Goal: Task Accomplishment & Management: Complete application form

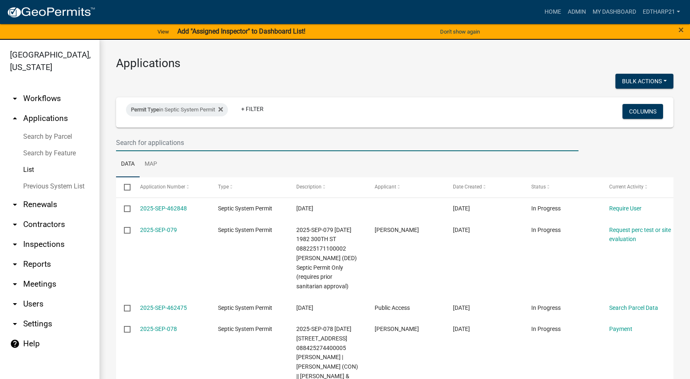
click at [131, 146] on input "text" at bounding box center [347, 142] width 462 height 17
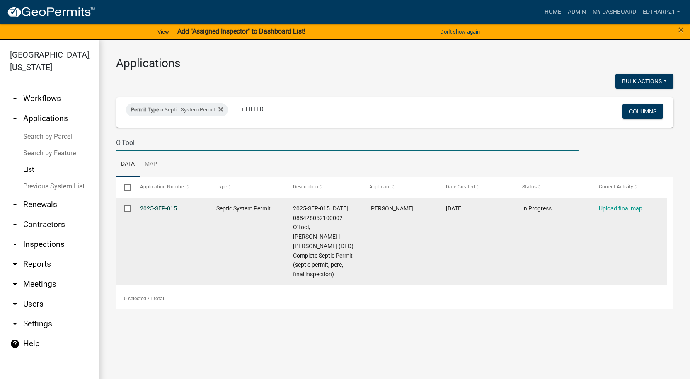
type input "O'Tool"
click at [163, 208] on link "2025-SEP-015" at bounding box center [158, 208] width 37 height 7
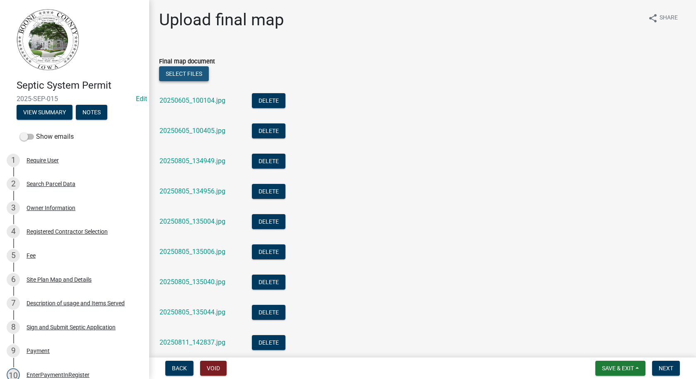
click at [194, 73] on button "Select files" at bounding box center [184, 73] width 50 height 15
click at [602, 367] on span "Save & Exit" at bounding box center [618, 368] width 32 height 7
click at [593, 327] on button "Save" at bounding box center [612, 327] width 66 height 20
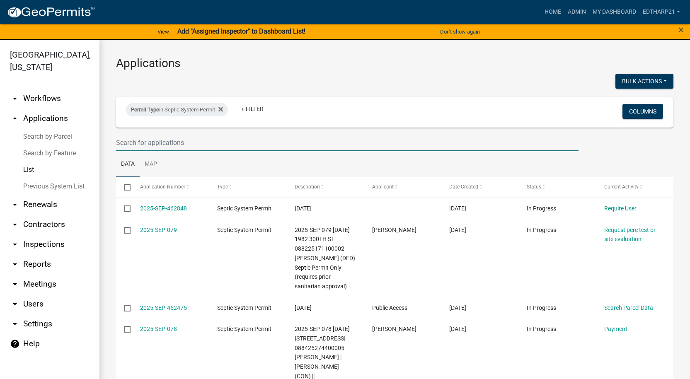
click at [125, 141] on input "text" at bounding box center [347, 142] width 462 height 17
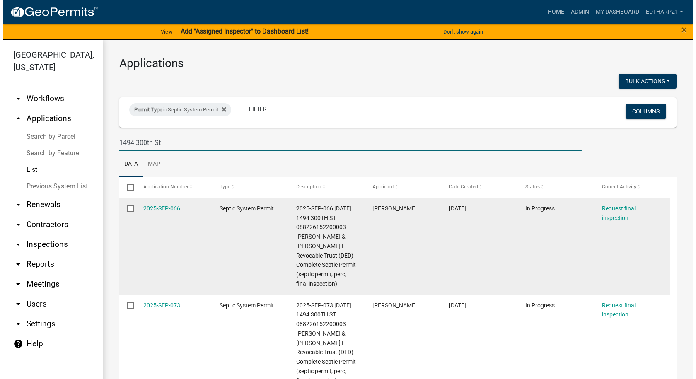
scroll to position [41, 0]
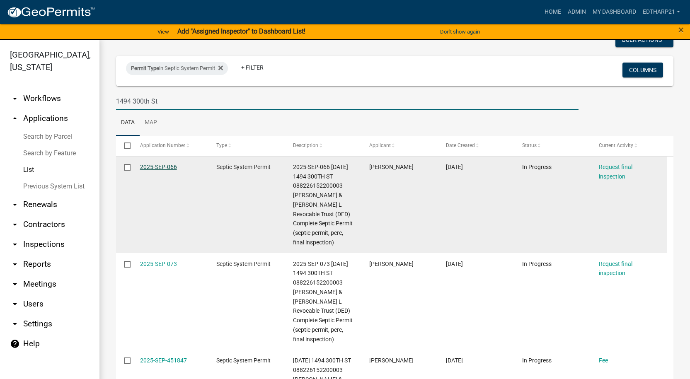
type input "1494 300th St"
click at [160, 168] on link "2025-SEP-066" at bounding box center [158, 167] width 37 height 7
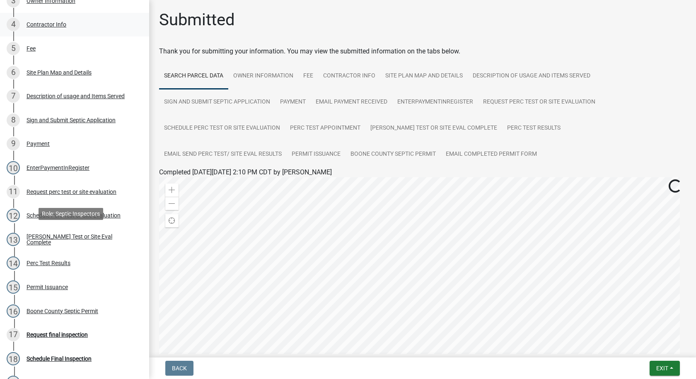
scroll to position [248, 0]
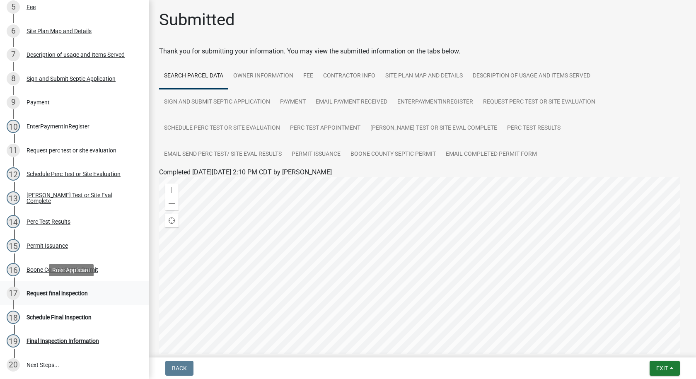
click at [72, 294] on div "Request final inspection" at bounding box center [57, 293] width 61 height 6
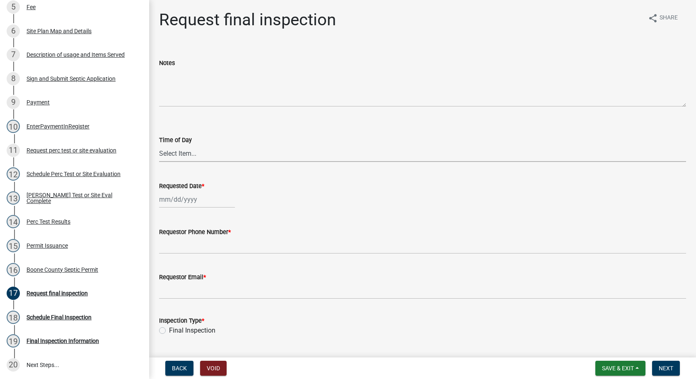
click at [187, 154] on select "Select Item... AM PM" at bounding box center [422, 153] width 527 height 17
click at [159, 145] on select "Select Item... AM PM" at bounding box center [422, 153] width 527 height 17
select select "ea230207-152d-431d-88d2-69d4b5aeb3ad"
click at [177, 200] on div at bounding box center [197, 199] width 76 height 17
select select "8"
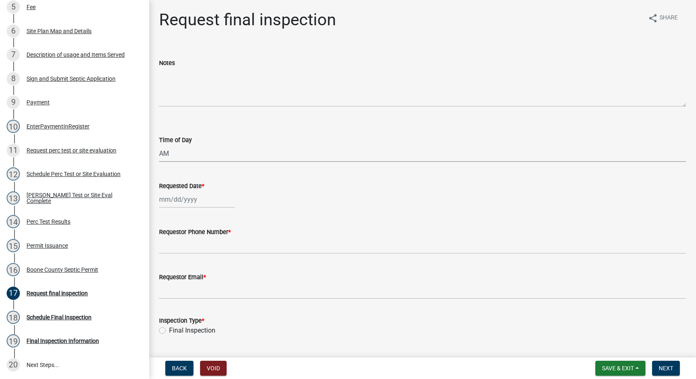
select select "2025"
click at [169, 271] on div "11" at bounding box center [167, 269] width 13 height 13
type input "[DATE]"
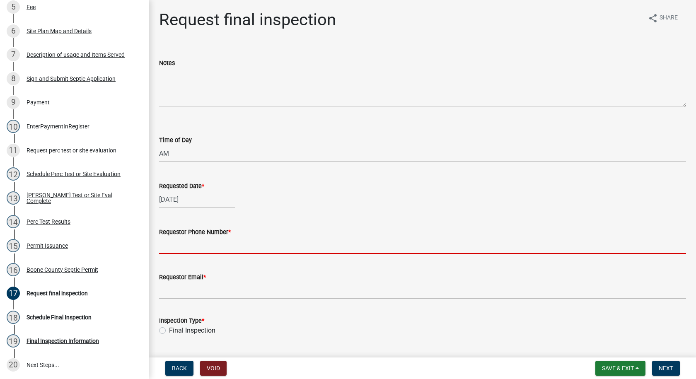
click at [180, 250] on input "Requestor Phone Number *" at bounding box center [422, 245] width 527 height 17
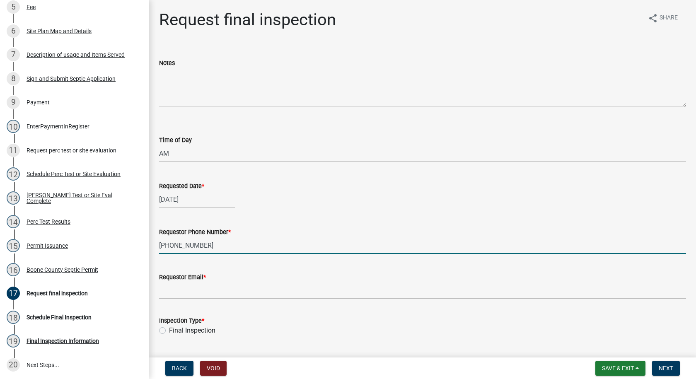
type input "[PHONE_NUMBER]"
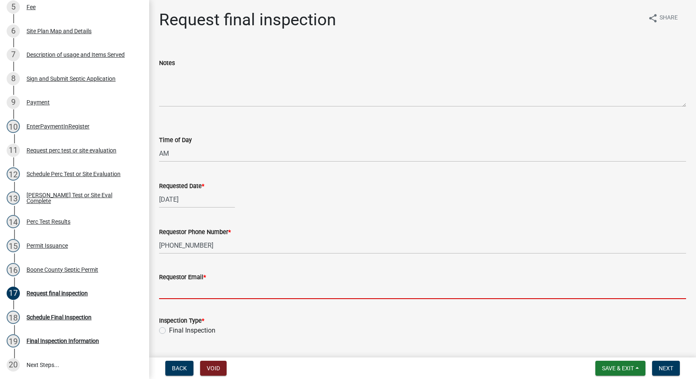
click at [192, 294] on input "Requestor Email *" at bounding box center [422, 290] width 527 height 17
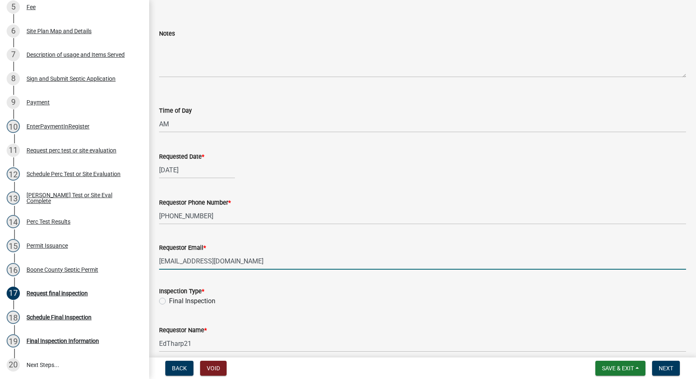
scroll to position [66, 0]
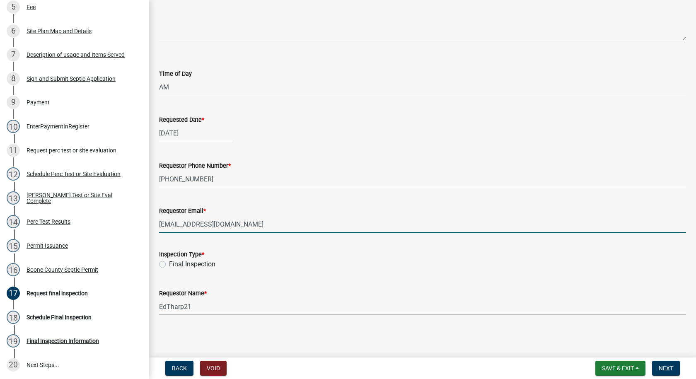
type input "[EMAIL_ADDRESS][DOMAIN_NAME]"
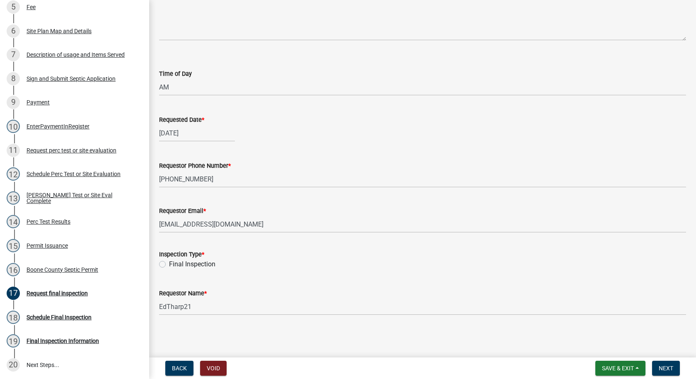
click at [159, 263] on div "Inspection Type * Final Inspection" at bounding box center [422, 254] width 539 height 30
click at [196, 305] on input "EdTharp21" at bounding box center [422, 306] width 527 height 17
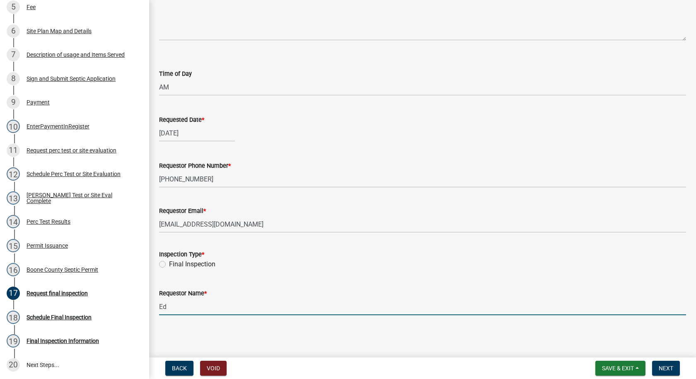
type input "E"
type input "[PERSON_NAME]"
click at [658, 365] on button "Next" at bounding box center [666, 368] width 28 height 15
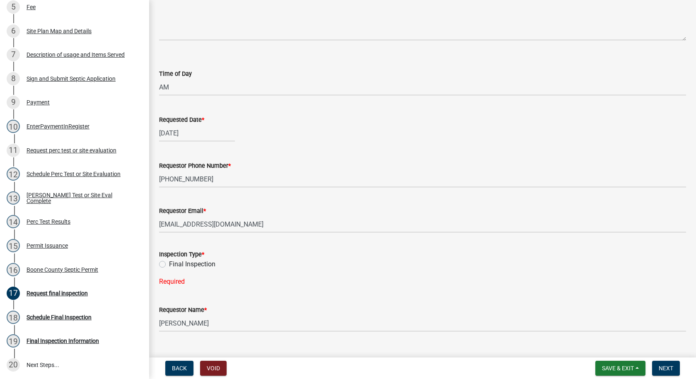
click at [169, 265] on label "Final Inspection" at bounding box center [192, 264] width 46 height 10
click at [169, 265] on input "Final Inspection" at bounding box center [171, 261] width 5 height 5
radio input "true"
click at [658, 365] on span "Next" at bounding box center [665, 368] width 14 height 7
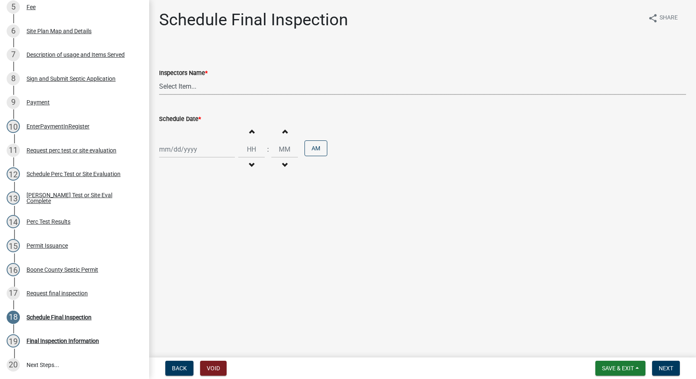
click at [163, 82] on select "Select Item... EdTharp21 (EdTharp21) mspeers ([PERSON_NAME]) WandaCox ([PERSON_…" at bounding box center [422, 86] width 527 height 17
select select "1166babb-7ce8-442f-9c4a-1180ef3e1882"
click at [159, 78] on select "Select Item... EdTharp21 (EdTharp21) mspeers ([PERSON_NAME]) WandaCox ([PERSON_…" at bounding box center [422, 86] width 527 height 17
click at [181, 153] on div at bounding box center [197, 149] width 76 height 17
select select "8"
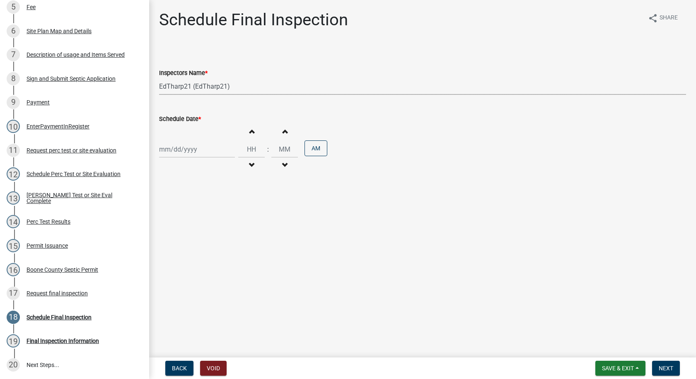
select select "2025"
drag, startPoint x: 167, startPoint y: 217, endPoint x: 184, endPoint y: 213, distance: 17.5
click at [167, 217] on div "11" at bounding box center [167, 219] width 13 height 13
type input "[DATE]"
click at [249, 130] on span "button" at bounding box center [251, 131] width 4 height 7
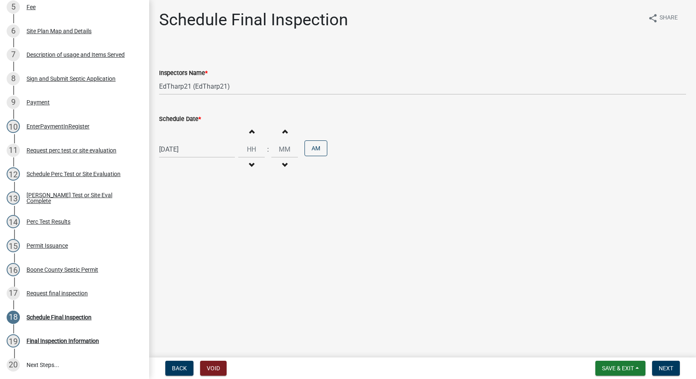
type input "01"
type input "00"
click at [249, 130] on span "button" at bounding box center [251, 131] width 4 height 7
click at [249, 166] on span "button" at bounding box center [251, 165] width 4 height 7
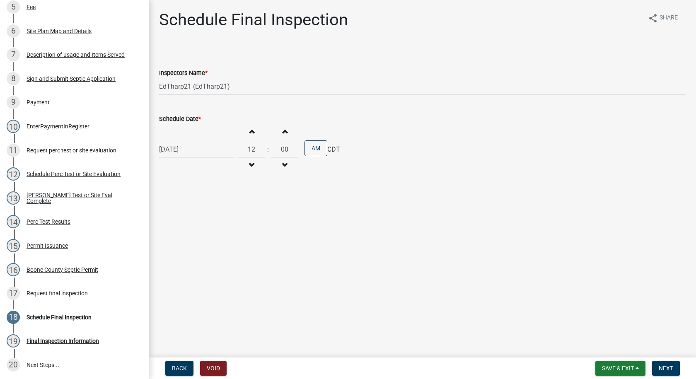
click at [249, 166] on span "button" at bounding box center [251, 165] width 4 height 7
type input "11"
click at [320, 151] on button "PM" at bounding box center [315, 148] width 23 height 16
click at [659, 368] on span "Next" at bounding box center [665, 368] width 14 height 7
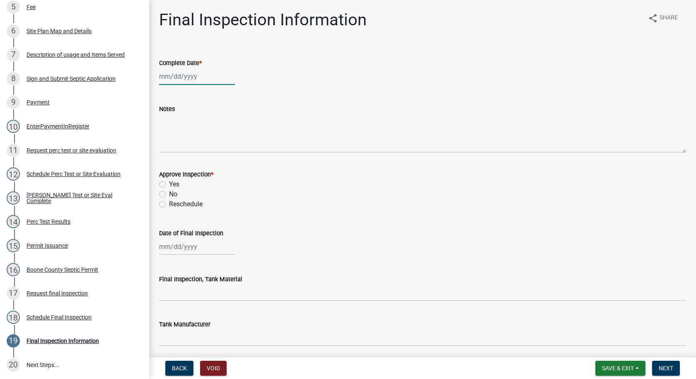
click at [189, 78] on div at bounding box center [197, 76] width 76 height 17
select select "8"
select select "2025"
click at [168, 148] on div "11" at bounding box center [167, 146] width 13 height 13
type input "[DATE]"
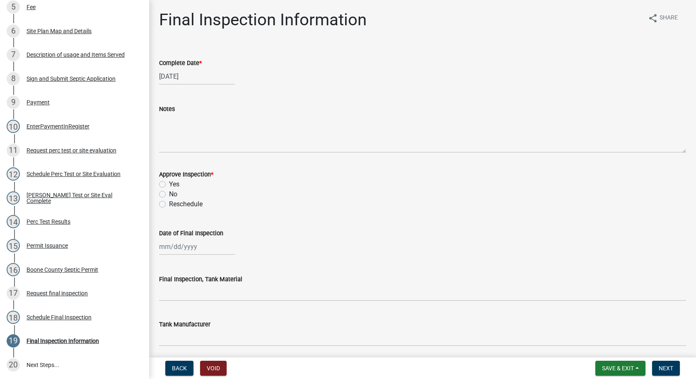
click at [169, 185] on label "Yes" at bounding box center [174, 184] width 10 height 10
click at [169, 185] on input "Yes" at bounding box center [171, 181] width 5 height 5
radio input "true"
click at [181, 251] on div at bounding box center [197, 246] width 76 height 17
select select "8"
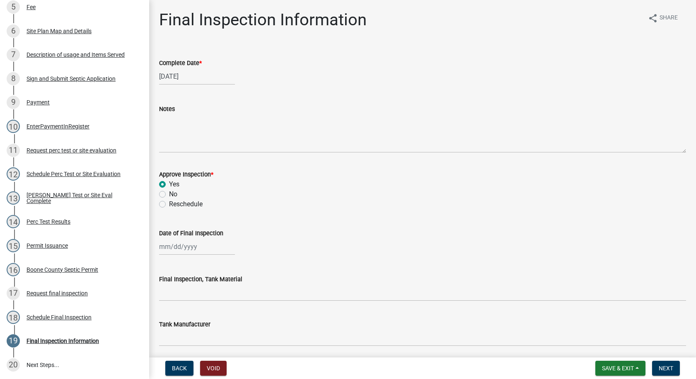
select select "2025"
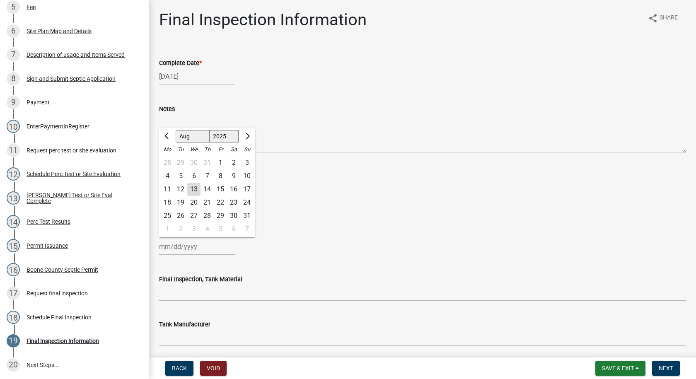
click at [168, 188] on div "11" at bounding box center [167, 189] width 13 height 13
type input "[DATE]"
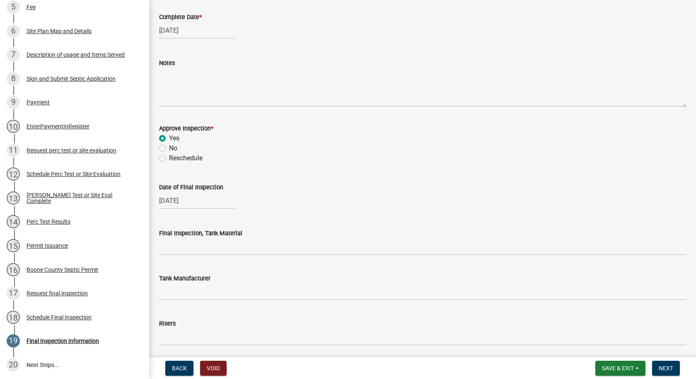
scroll to position [124, 0]
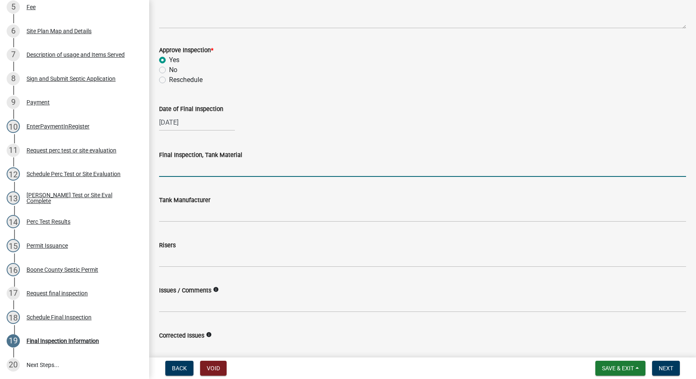
click at [193, 170] on input "Final Inspection, Tank Material" at bounding box center [422, 168] width 527 height 17
type input "Cement"
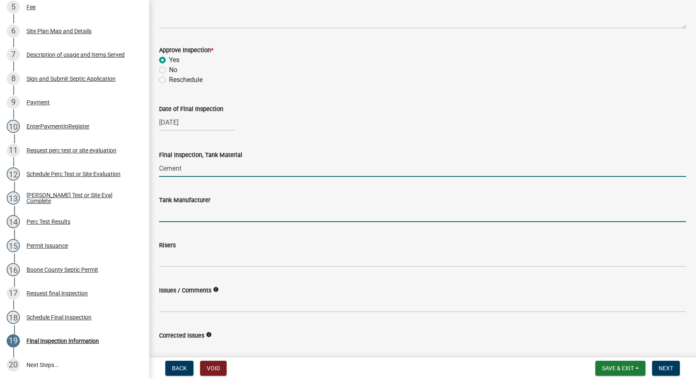
click at [203, 215] on input "Tank Manufacturer" at bounding box center [422, 213] width 527 height 17
type input "Indianola"
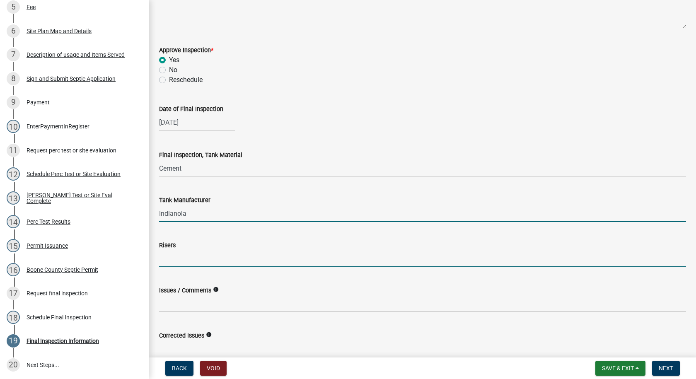
click at [182, 263] on input "Risers" at bounding box center [422, 258] width 527 height 17
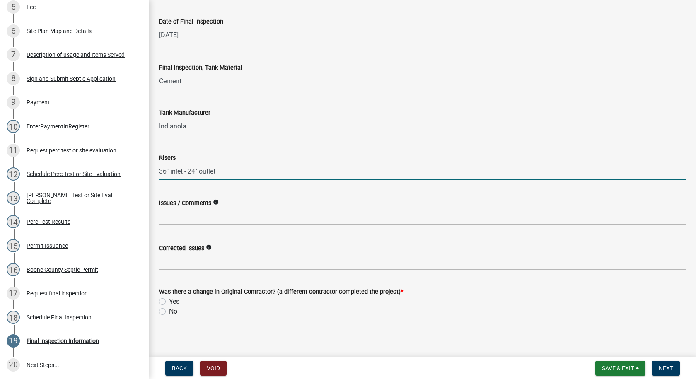
scroll to position [214, 0]
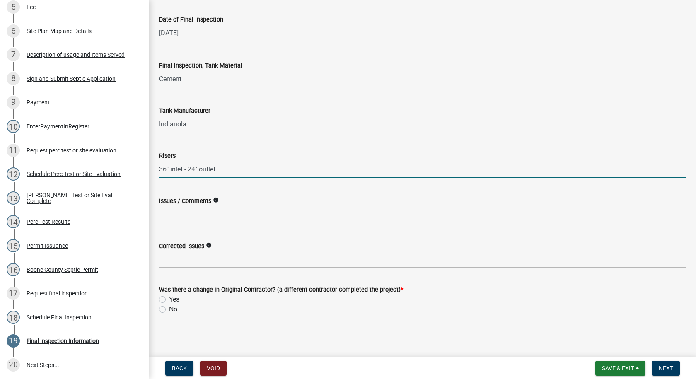
type input "36" inlet - 24" outlet"
click at [169, 309] on label "No" at bounding box center [173, 309] width 8 height 10
click at [169, 309] on input "No" at bounding box center [171, 306] width 5 height 5
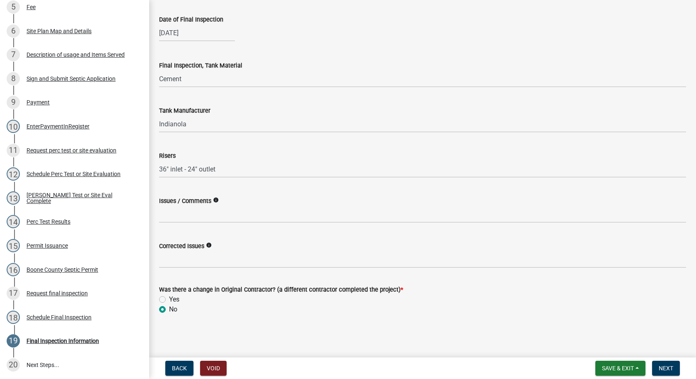
radio input "true"
click at [659, 365] on span "Next" at bounding box center [665, 368] width 14 height 7
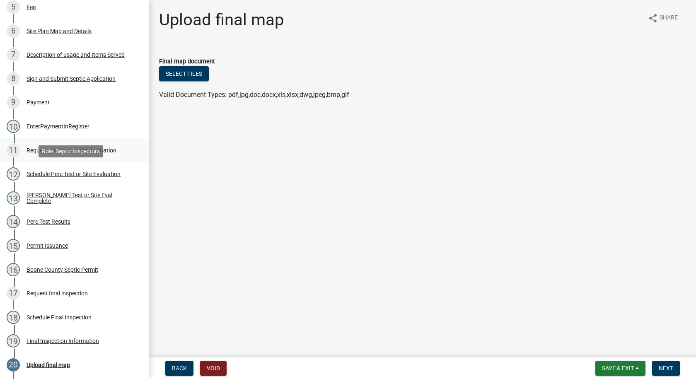
scroll to position [0, 0]
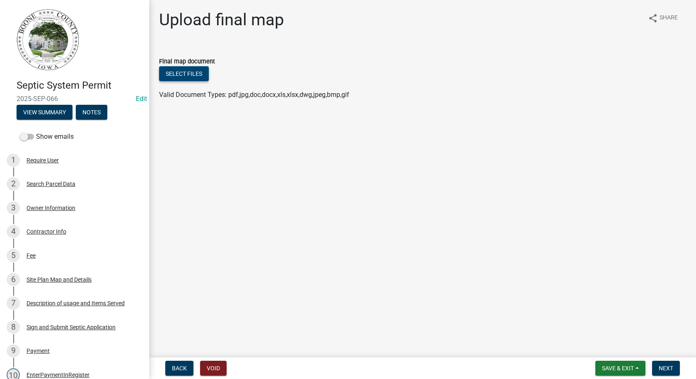
click at [202, 75] on button "Select files" at bounding box center [184, 73] width 50 height 15
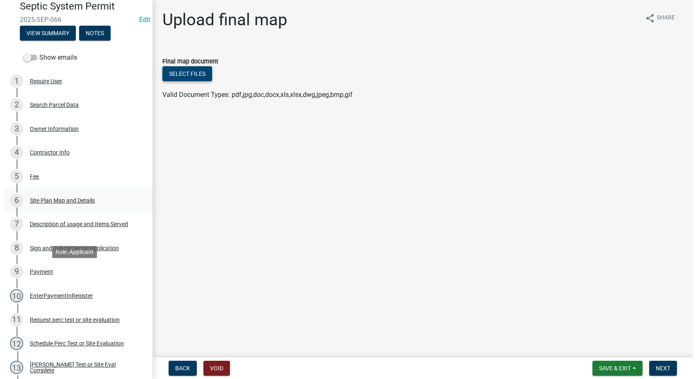
scroll to position [40, 0]
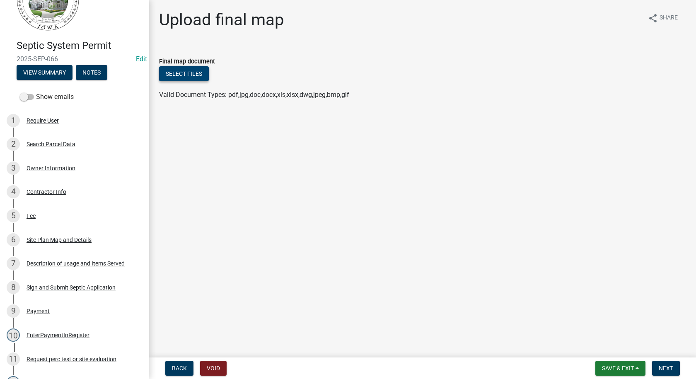
click at [194, 72] on button "Select files" at bounding box center [184, 73] width 50 height 15
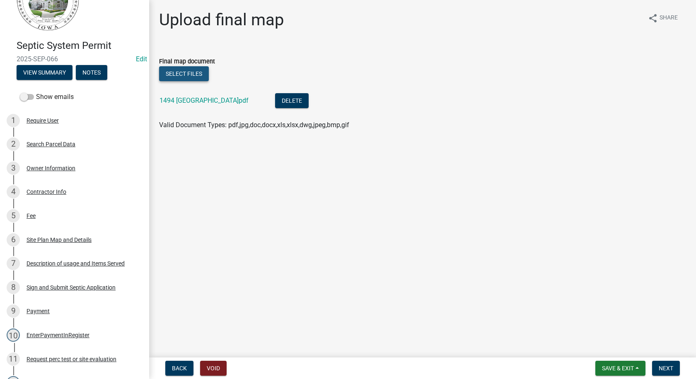
click at [196, 73] on button "Select files" at bounding box center [184, 73] width 50 height 15
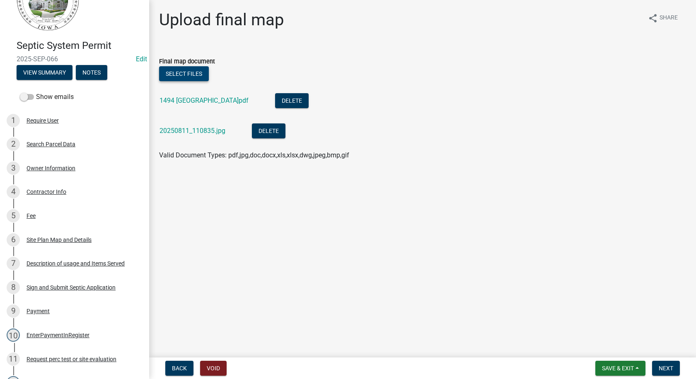
click at [193, 72] on button "Select files" at bounding box center [184, 73] width 50 height 15
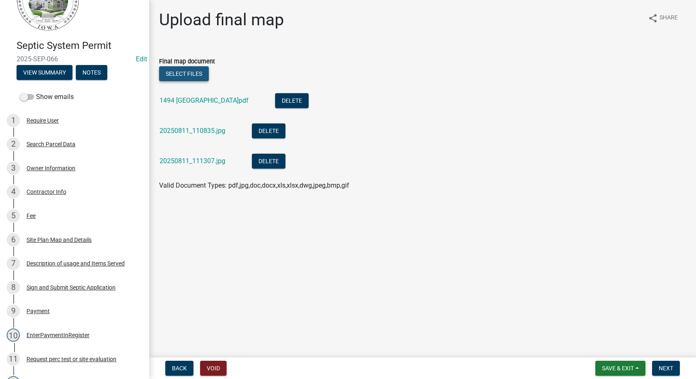
click at [189, 78] on button "Select files" at bounding box center [184, 73] width 50 height 15
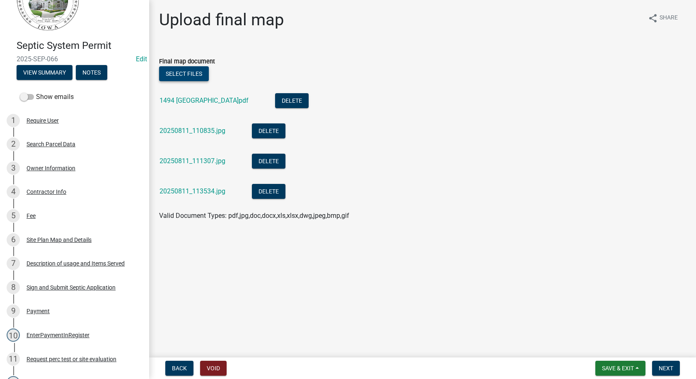
click at [201, 74] on button "Select files" at bounding box center [184, 73] width 50 height 15
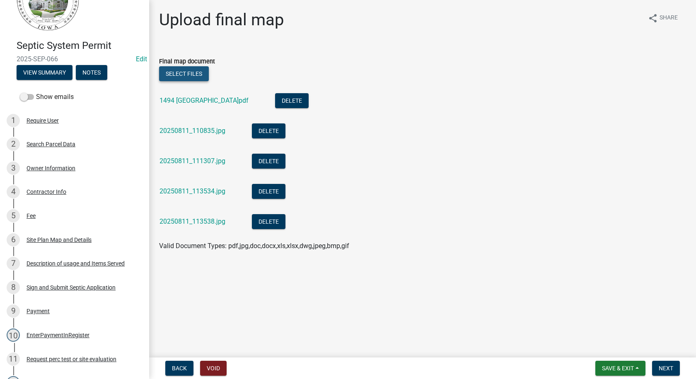
click at [201, 74] on button "Select files" at bounding box center [184, 73] width 50 height 15
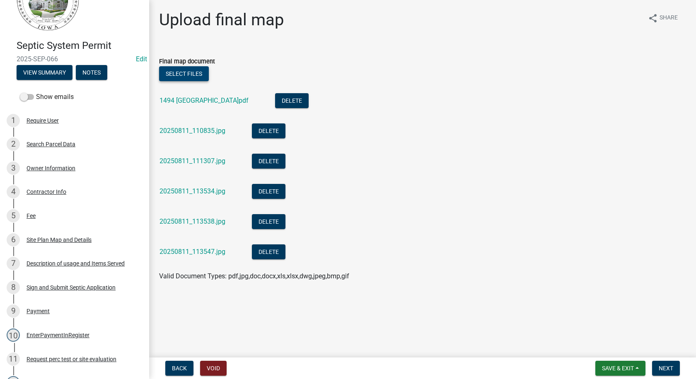
click at [197, 72] on button "Select files" at bounding box center [184, 73] width 50 height 15
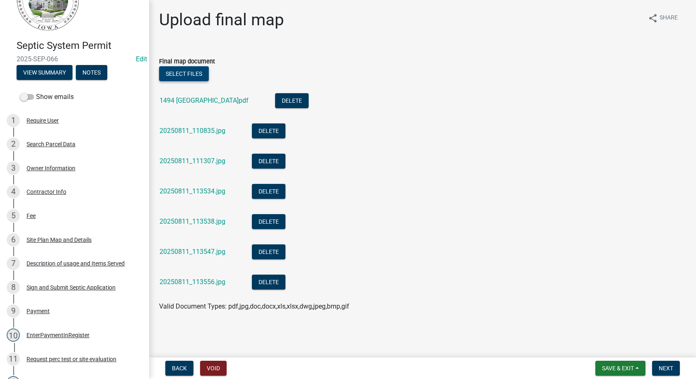
click at [190, 71] on button "Select files" at bounding box center [184, 73] width 50 height 15
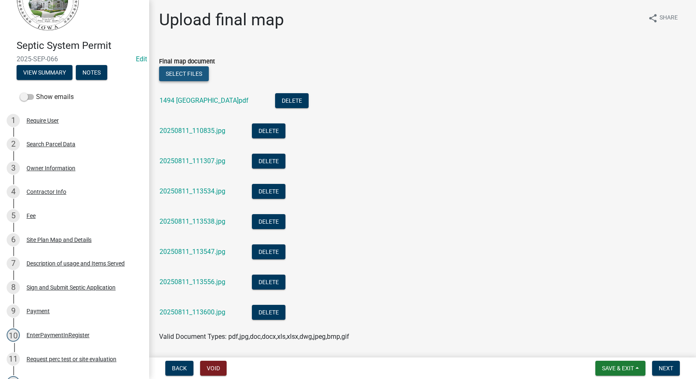
click at [196, 73] on button "Select files" at bounding box center [184, 73] width 50 height 15
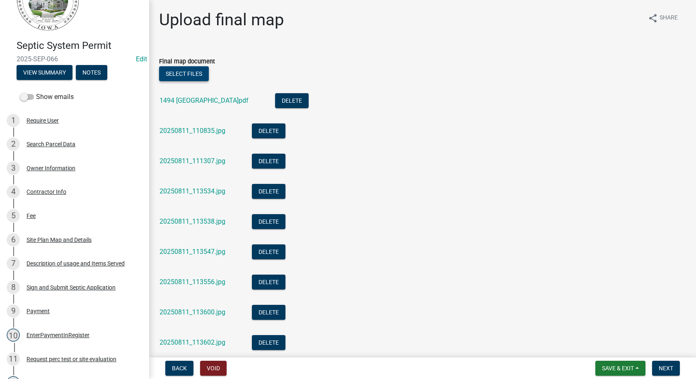
click at [191, 70] on button "Select files" at bounding box center [184, 73] width 50 height 15
click at [188, 72] on button "Select files" at bounding box center [184, 73] width 50 height 15
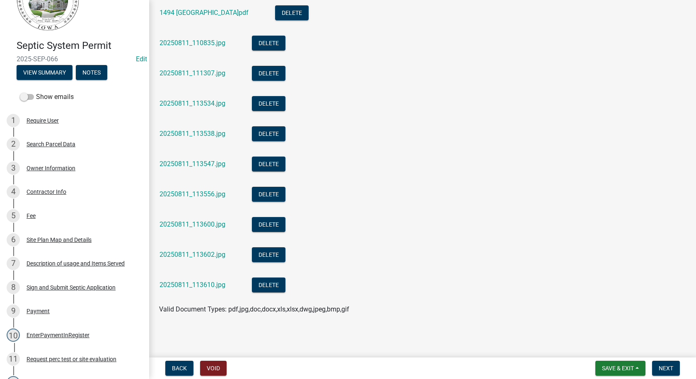
scroll to position [46, 0]
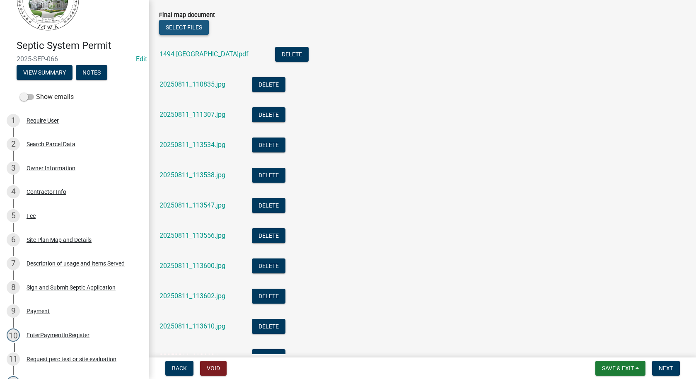
click at [194, 26] on button "Select files" at bounding box center [184, 27] width 50 height 15
click at [602, 367] on span "Save & Exit" at bounding box center [618, 368] width 32 height 7
click at [592, 323] on button "Save" at bounding box center [612, 327] width 66 height 20
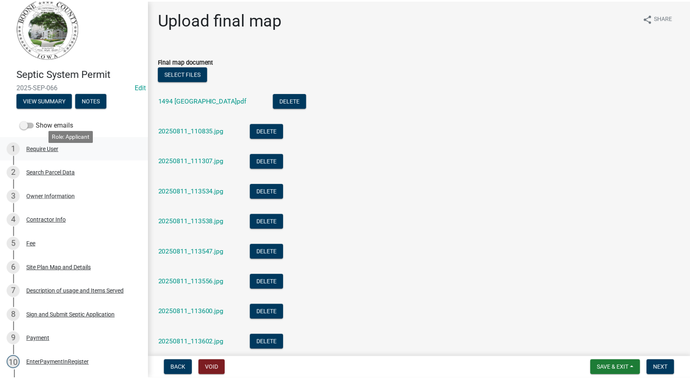
scroll to position [0, 0]
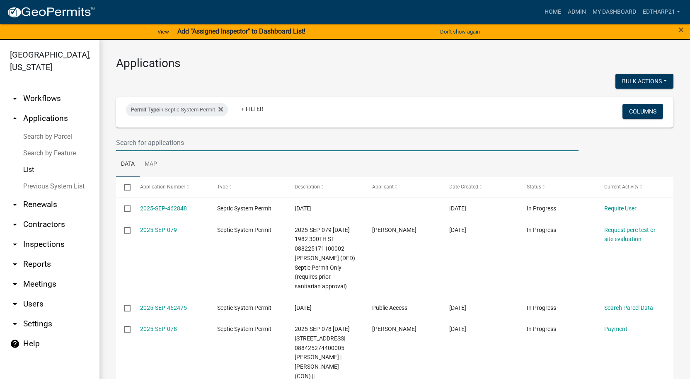
drag, startPoint x: 123, startPoint y: 140, endPoint x: 109, endPoint y: 144, distance: 14.7
click at [123, 140] on input "text" at bounding box center [347, 142] width 462 height 17
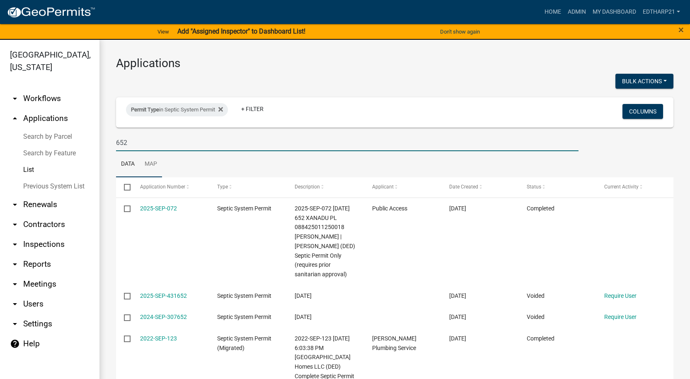
type input "652 Xanadu"
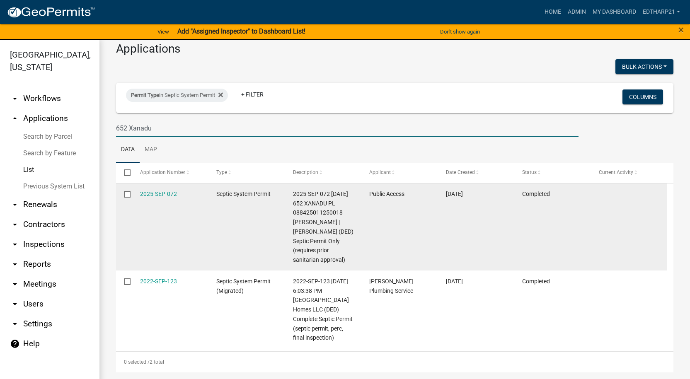
scroll to position [34, 0]
click at [169, 191] on link "2025-SEP-072" at bounding box center [158, 194] width 37 height 7
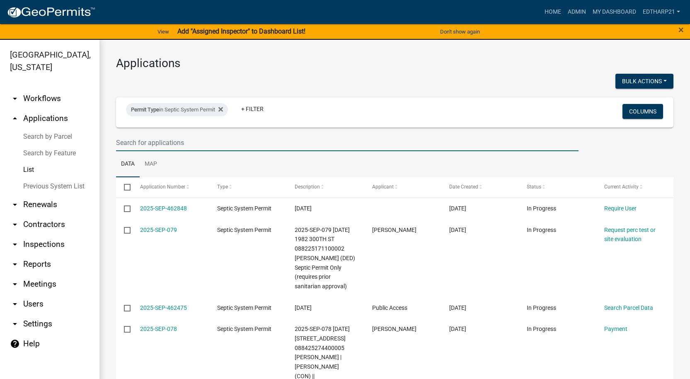
click at [133, 145] on input "text" at bounding box center [347, 142] width 462 height 17
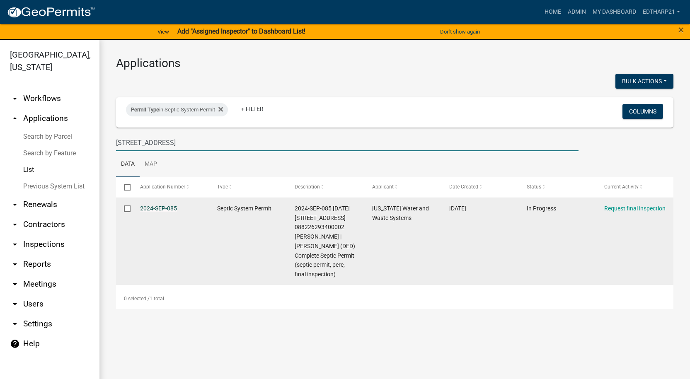
type input "[STREET_ADDRESS]"
click at [172, 210] on link "2024-SEP-085" at bounding box center [158, 208] width 37 height 7
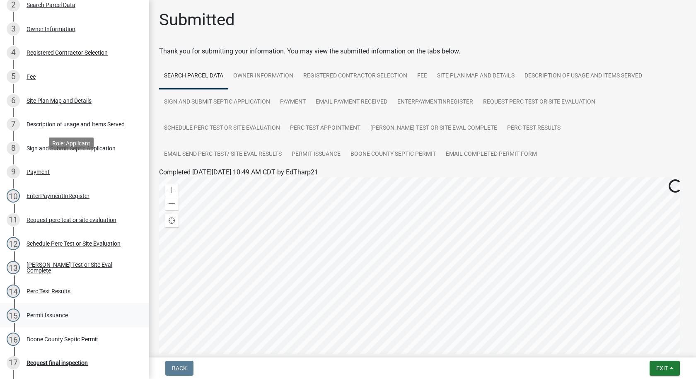
scroll to position [248, 0]
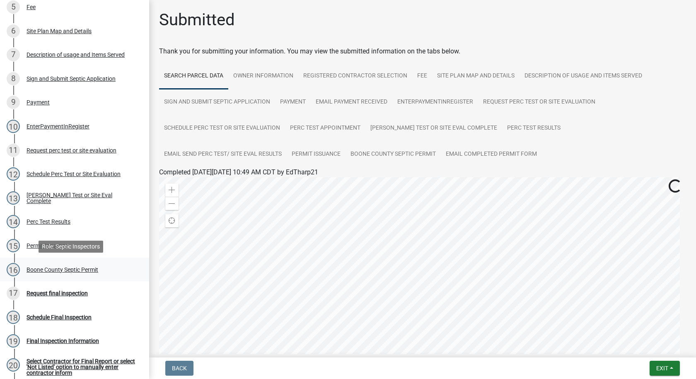
click at [65, 270] on div "Boone County Septic Permit" at bounding box center [63, 270] width 72 height 6
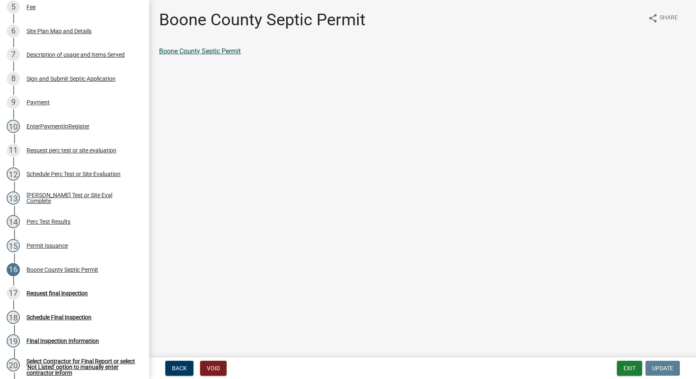
click at [219, 51] on link "Boone County Septic Permit" at bounding box center [200, 51] width 82 height 8
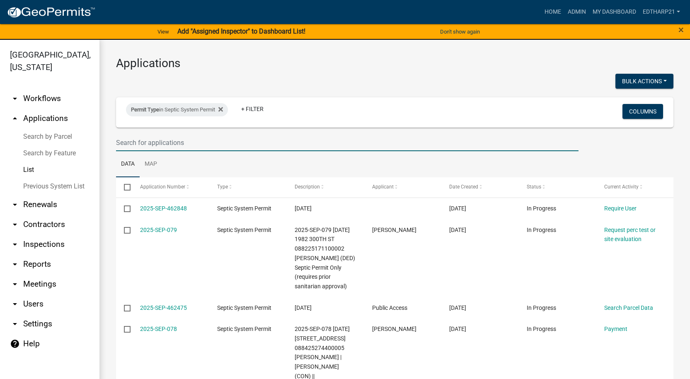
click at [125, 142] on input "text" at bounding box center [347, 142] width 462 height 17
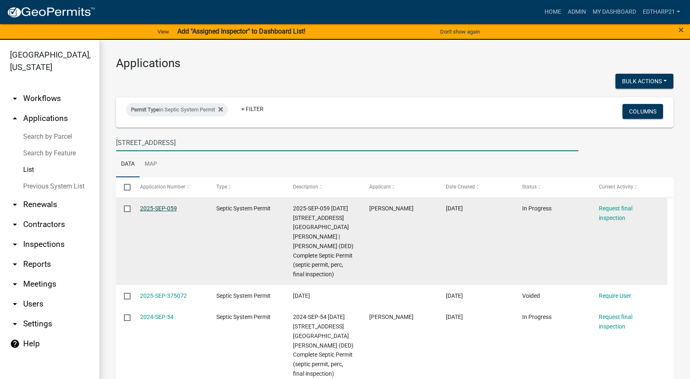
type input "[STREET_ADDRESS]"
click at [156, 208] on link "2025-SEP-059" at bounding box center [158, 208] width 37 height 7
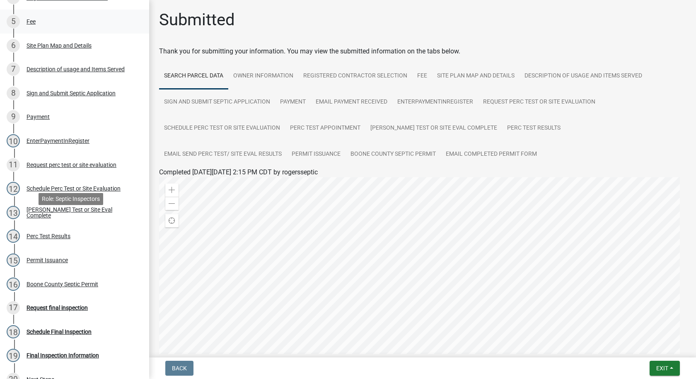
scroll to position [248, 0]
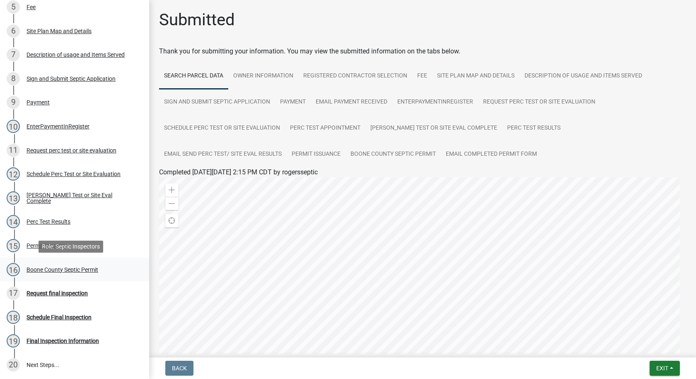
click at [94, 269] on div "Boone County Septic Permit" at bounding box center [63, 270] width 72 height 6
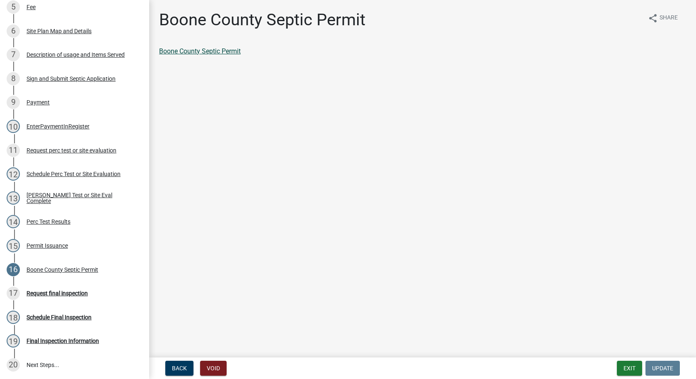
click at [229, 51] on link "Boone County Septic Permit" at bounding box center [200, 51] width 82 height 8
